Goal: Find specific page/section: Find specific page/section

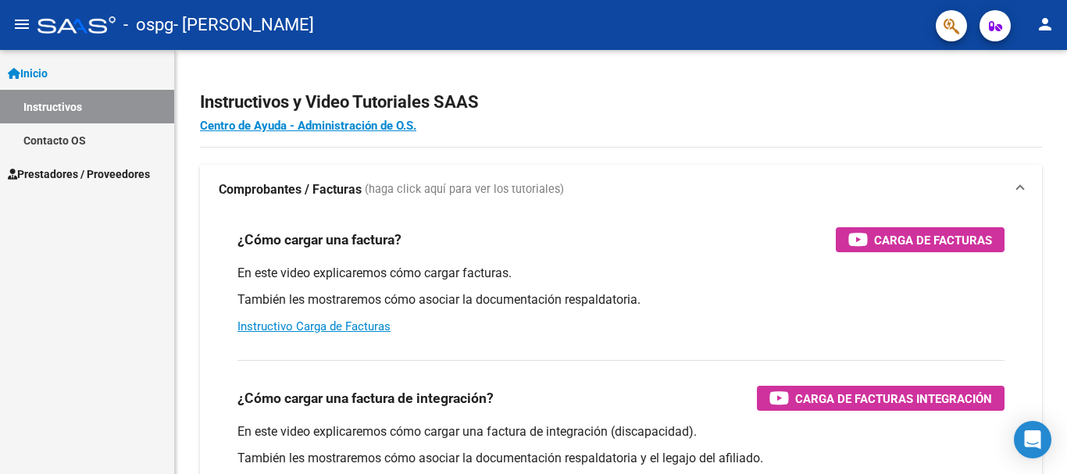
click at [98, 177] on span "Prestadores / Proveedores" at bounding box center [79, 174] width 142 height 17
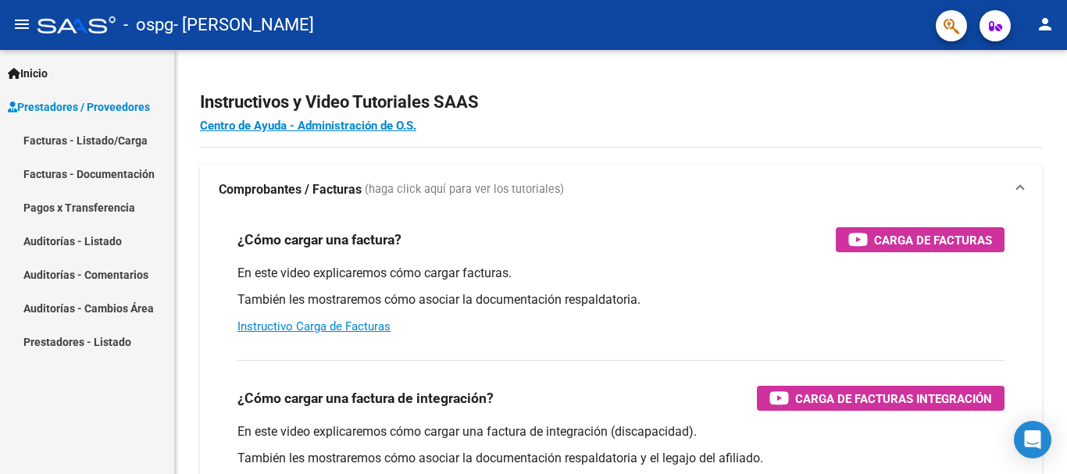
click at [106, 140] on link "Facturas - Listado/Carga" at bounding box center [87, 140] width 174 height 34
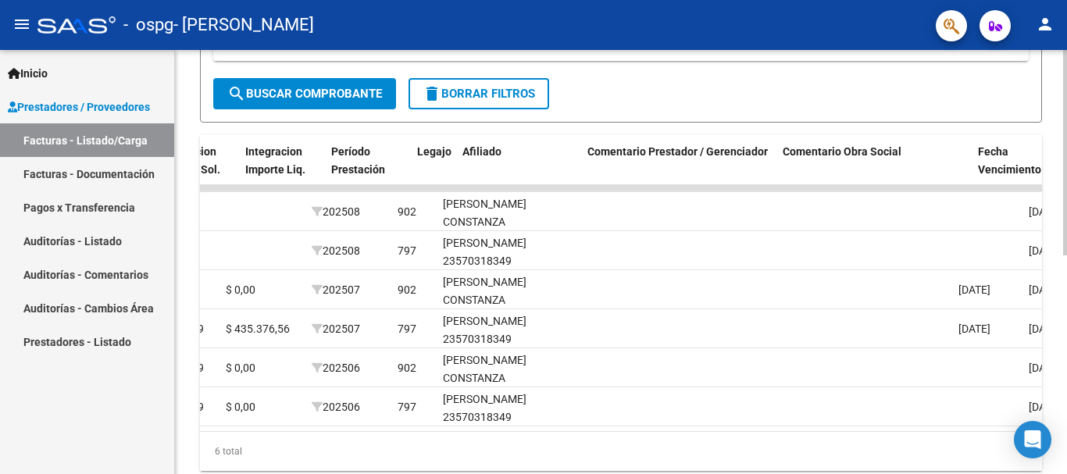
scroll to position [0, 1904]
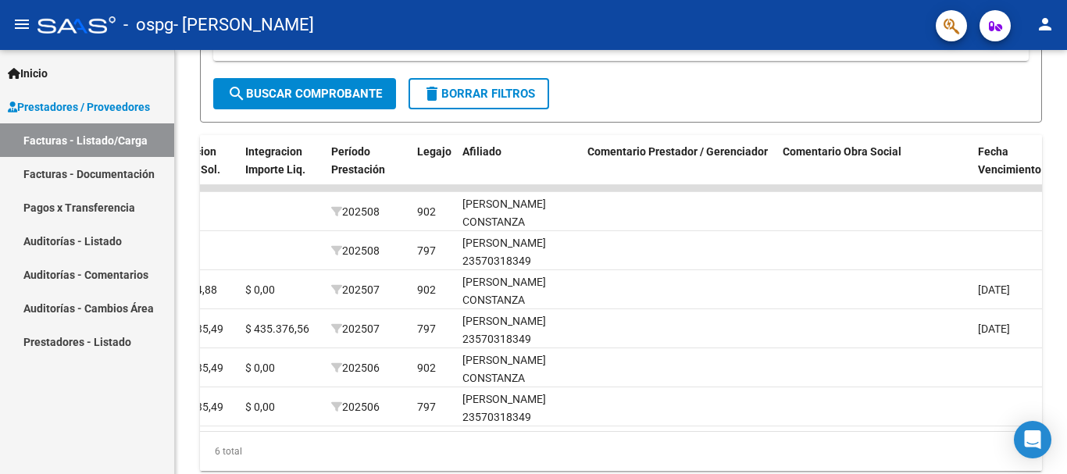
click at [100, 266] on link "Auditorías - Comentarios" at bounding box center [87, 275] width 174 height 34
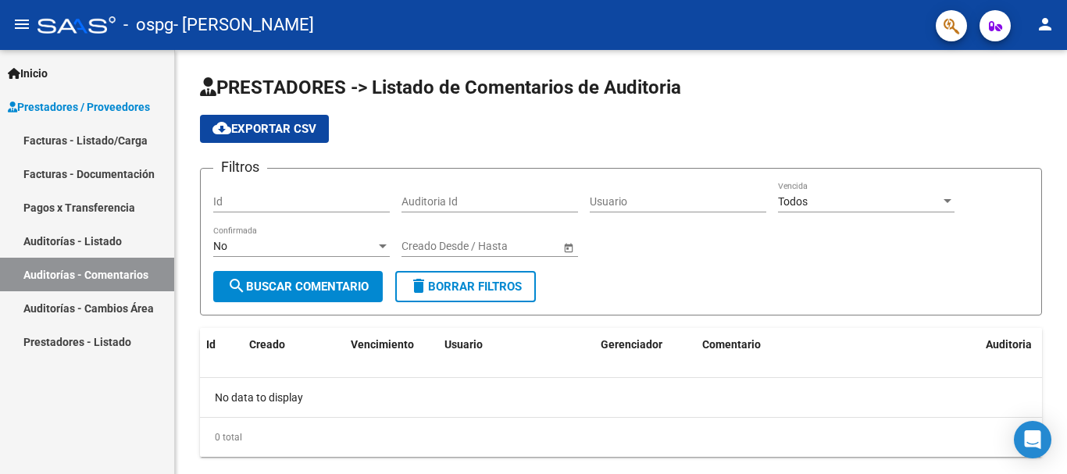
click at [118, 138] on link "Facturas - Listado/Carga" at bounding box center [87, 140] width 174 height 34
